Goal: Check status

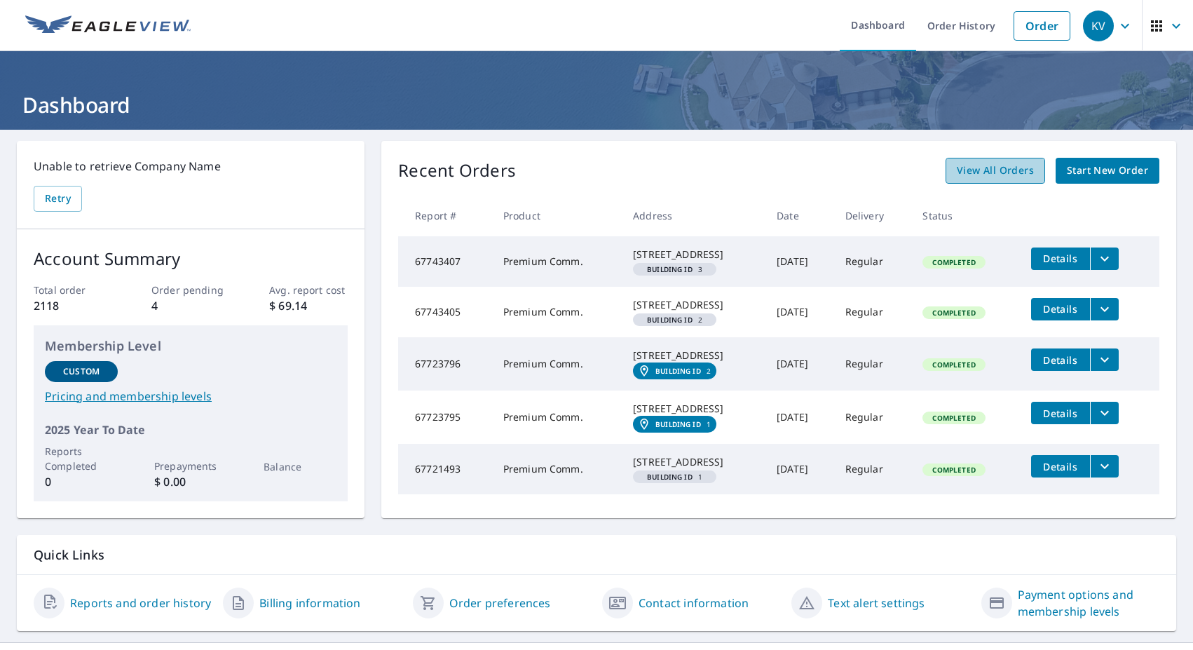
click at [978, 168] on span "View All Orders" at bounding box center [995, 171] width 77 height 18
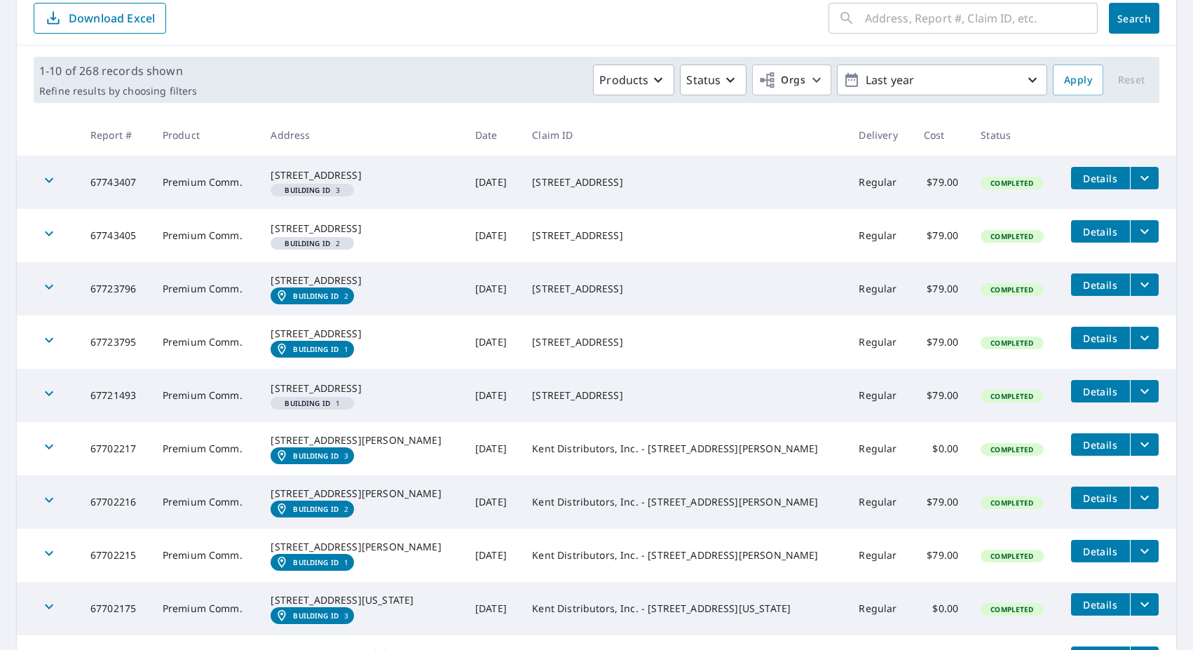
scroll to position [430, 0]
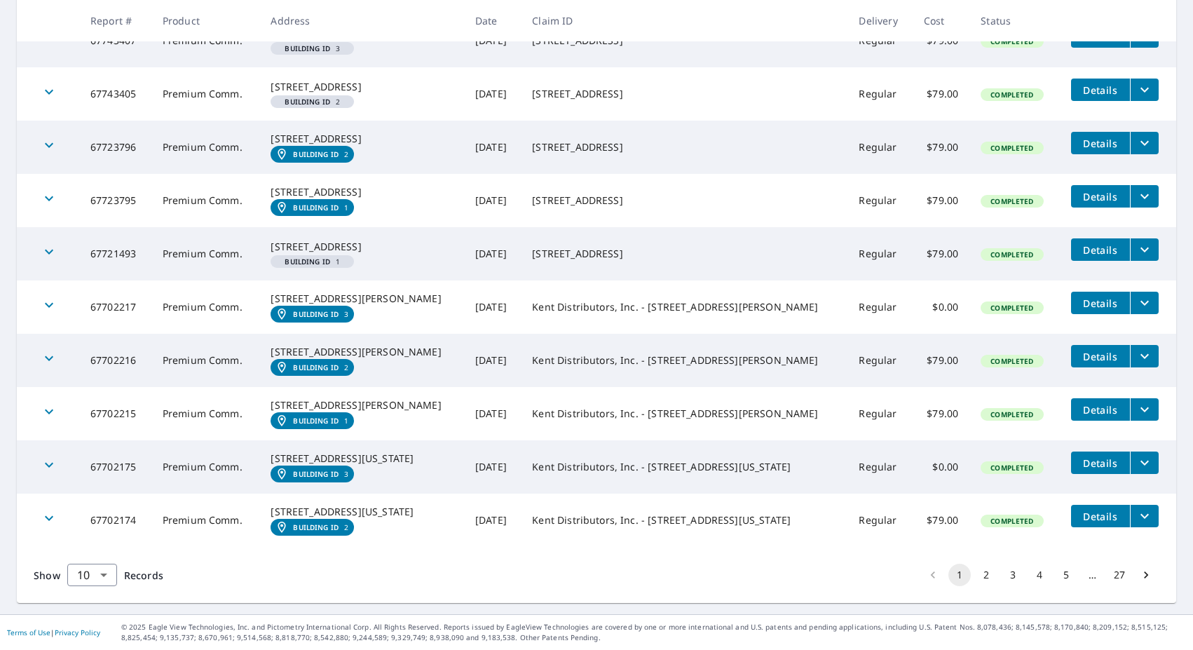
click at [975, 579] on button "2" at bounding box center [986, 575] width 22 height 22
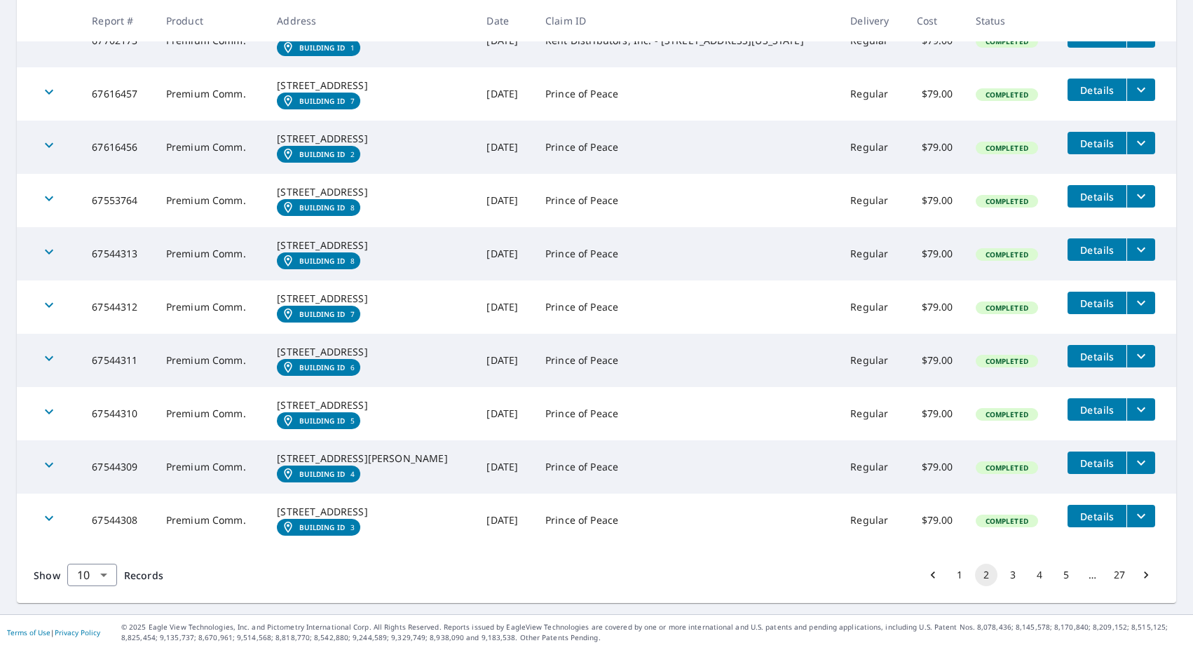
scroll to position [437, 0]
click at [1002, 578] on button "3" at bounding box center [1013, 575] width 22 height 22
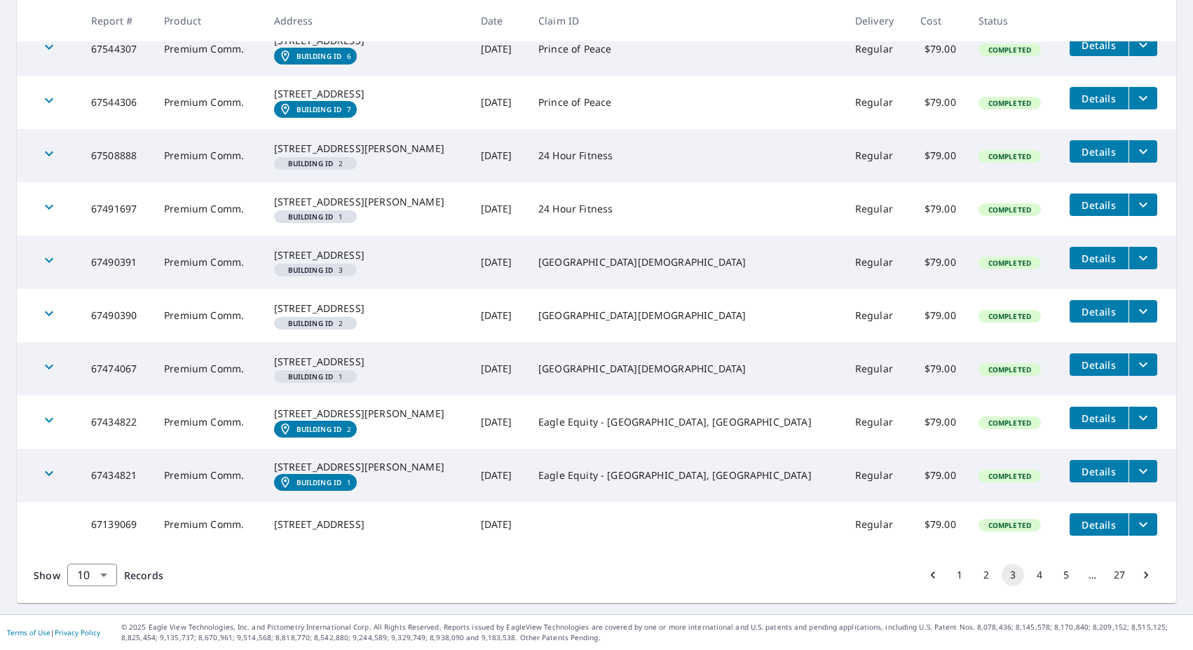
scroll to position [409, 0]
click at [1028, 577] on button "4" at bounding box center [1039, 575] width 22 height 22
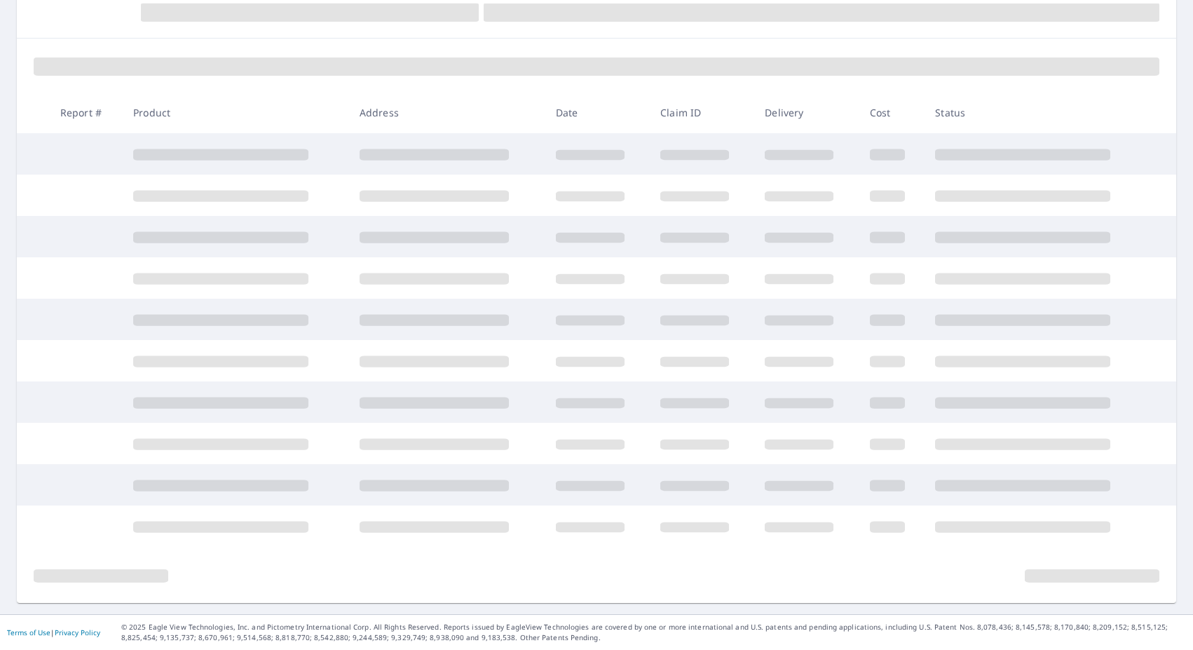
scroll to position [162, 0]
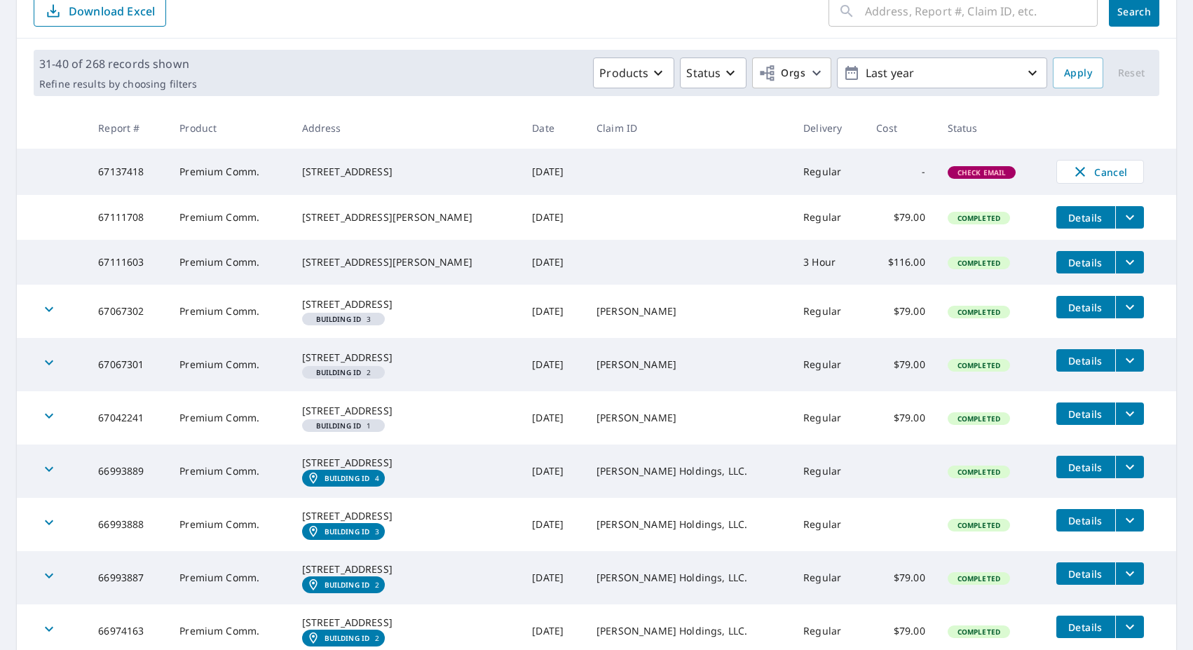
click at [953, 177] on span "Check Email" at bounding box center [982, 173] width 66 height 10
click at [792, 178] on td "Regular" at bounding box center [828, 172] width 73 height 46
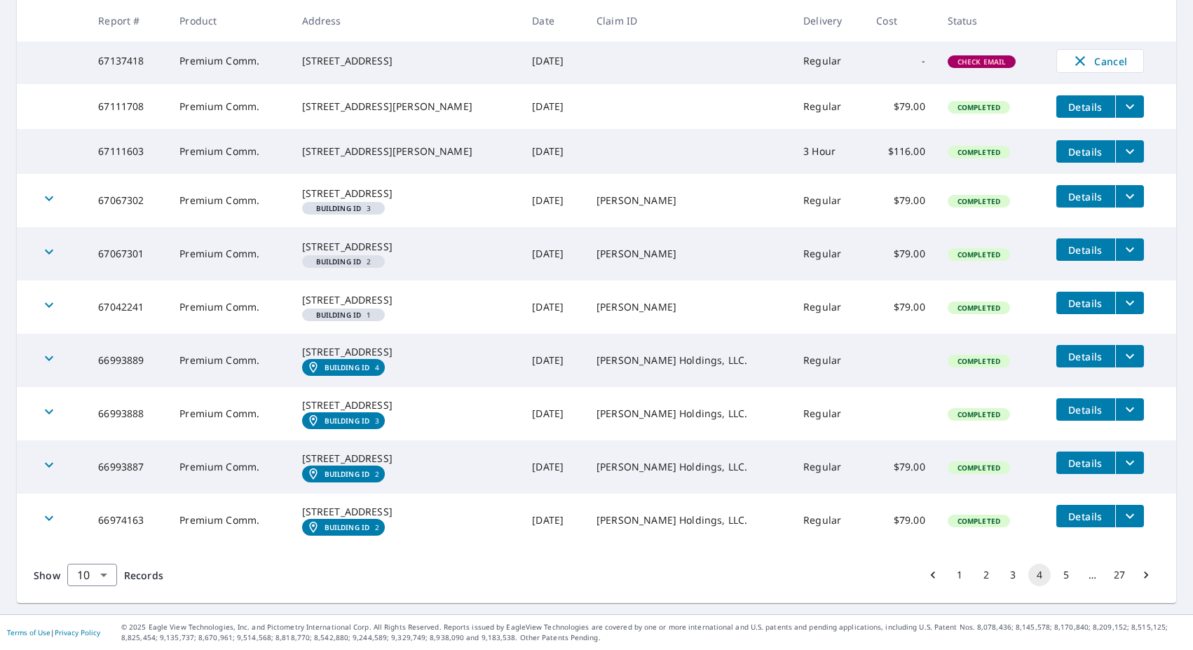
click at [1002, 577] on button "3" at bounding box center [1013, 575] width 22 height 22
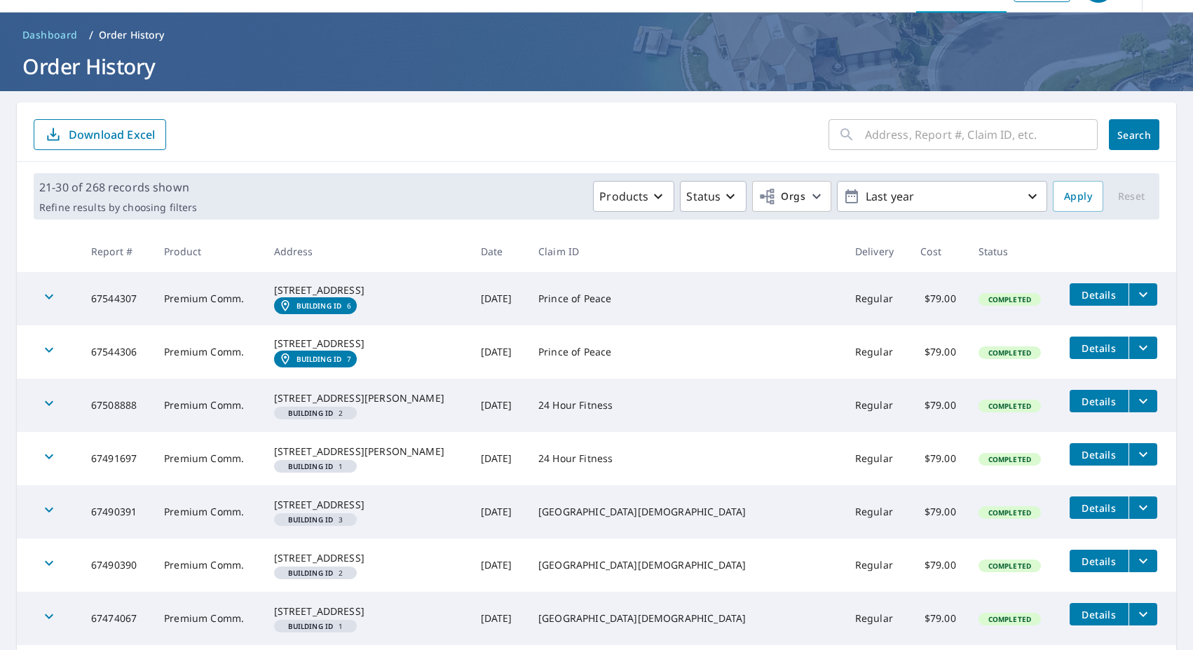
scroll to position [409, 0]
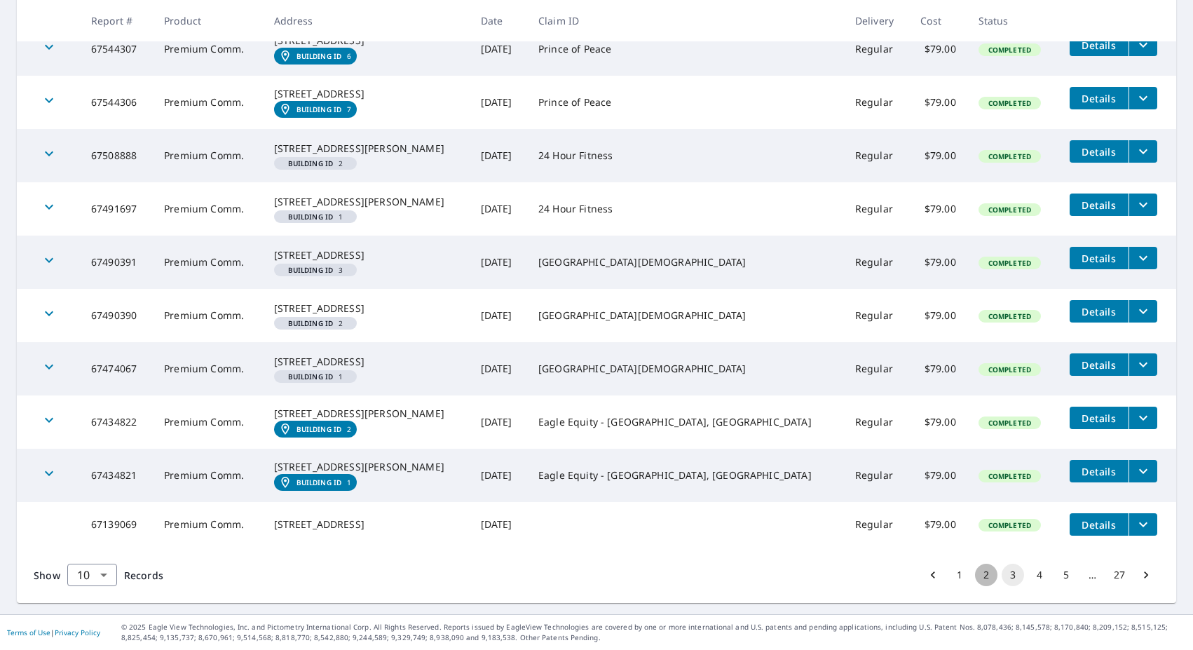
click at [975, 575] on button "2" at bounding box center [986, 575] width 22 height 22
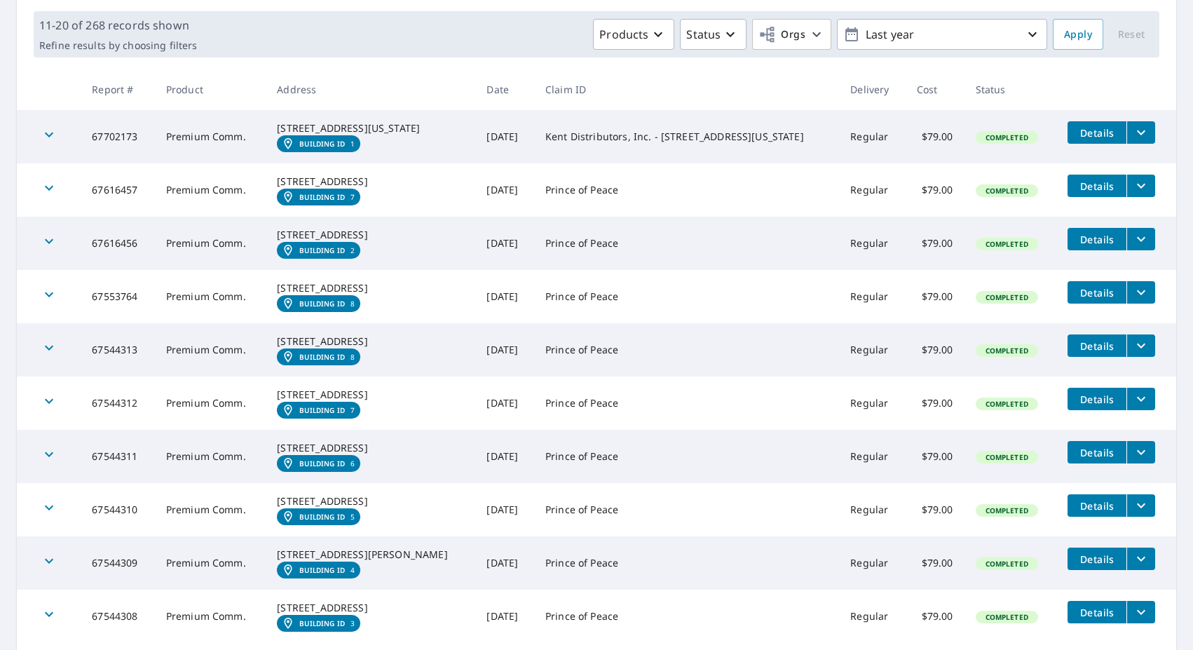
scroll to position [159, 0]
